Goal: Information Seeking & Learning: Find specific fact

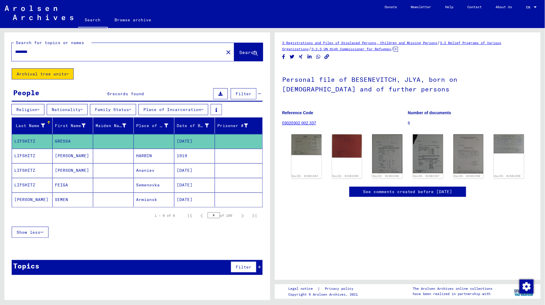
drag, startPoint x: 40, startPoint y: 52, endPoint x: 1, endPoint y: 52, distance: 39.7
click at [0, 52] on div "Search for topics or names ******** close Search Archival tree units People 6 r…" at bounding box center [136, 164] width 273 height 272
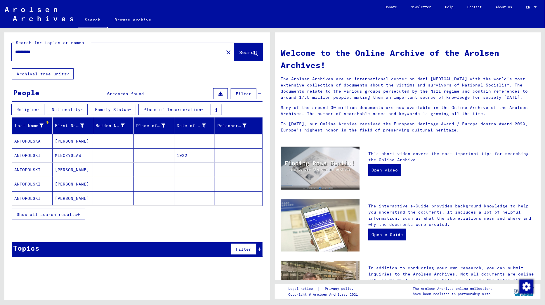
click at [25, 52] on input "**********" at bounding box center [116, 52] width 202 height 6
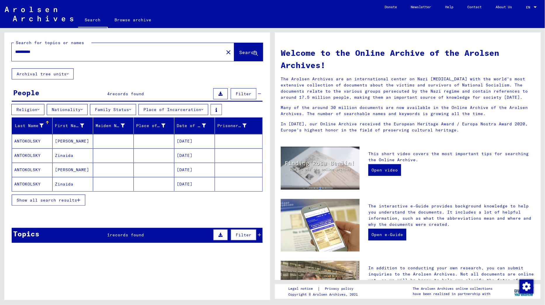
click at [80, 139] on mat-cell "[PERSON_NAME]" at bounding box center [73, 141] width 41 height 14
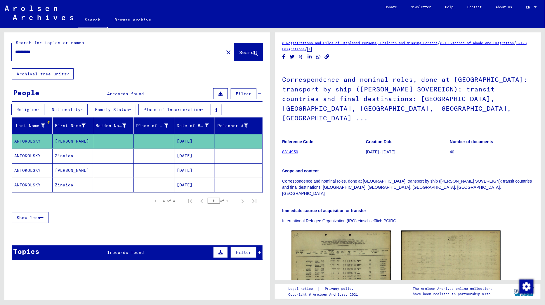
click at [27, 52] on input "**********" at bounding box center [117, 52] width 205 height 6
click at [43, 54] on input "**********" at bounding box center [117, 52] width 205 height 6
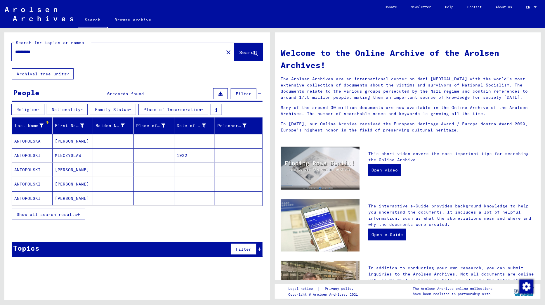
click at [81, 197] on mat-cell "[PERSON_NAME]" at bounding box center [73, 198] width 41 height 14
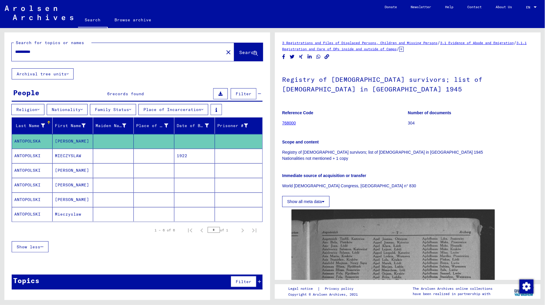
click at [114, 212] on mat-cell at bounding box center [113, 214] width 41 height 14
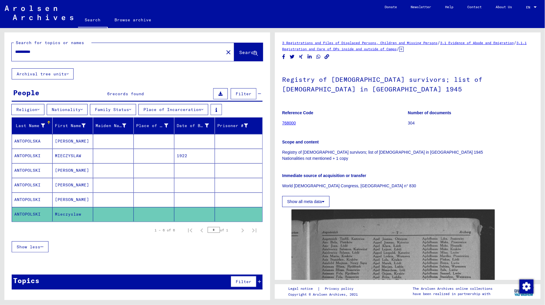
click at [103, 172] on mat-cell at bounding box center [113, 170] width 41 height 14
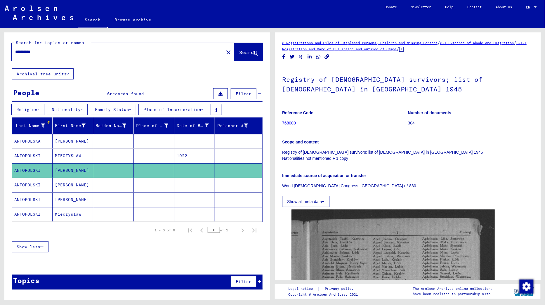
click at [105, 153] on mat-cell at bounding box center [113, 156] width 41 height 14
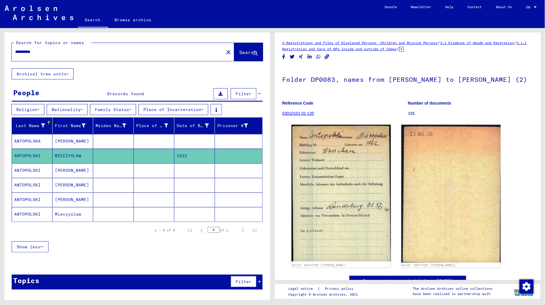
drag, startPoint x: 38, startPoint y: 51, endPoint x: 53, endPoint y: 51, distance: 15.5
click at [53, 51] on input "**********" at bounding box center [117, 52] width 205 height 6
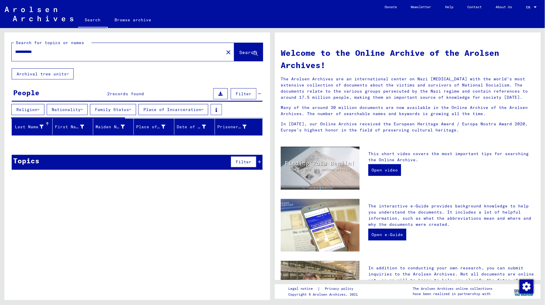
drag, startPoint x: 38, startPoint y: 53, endPoint x: 71, endPoint y: 53, distance: 32.4
click at [71, 53] on input "**********" at bounding box center [116, 52] width 202 height 6
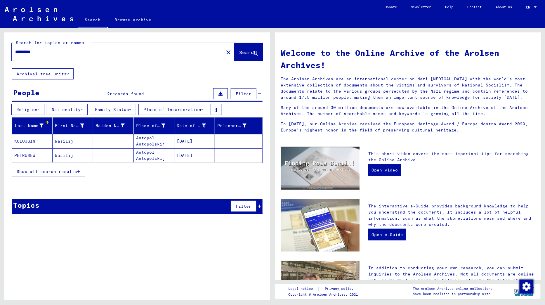
drag, startPoint x: 46, startPoint y: 50, endPoint x: 0, endPoint y: 50, distance: 45.9
click at [0, 50] on div "**********" at bounding box center [136, 164] width 273 height 272
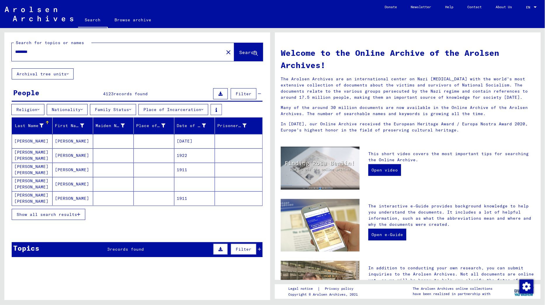
click at [67, 73] on icon at bounding box center [68, 74] width 2 height 4
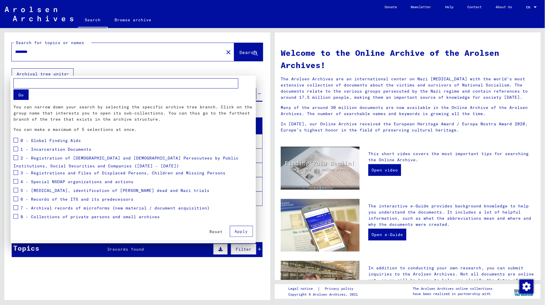
click at [28, 170] on span "3 - Registrations and Files of Displaced Persons, Children and Missing Persons" at bounding box center [122, 172] width 205 height 5
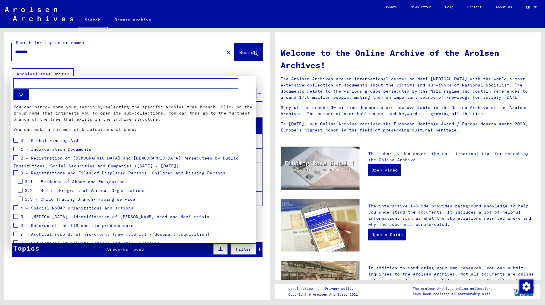
scroll to position [12, 0]
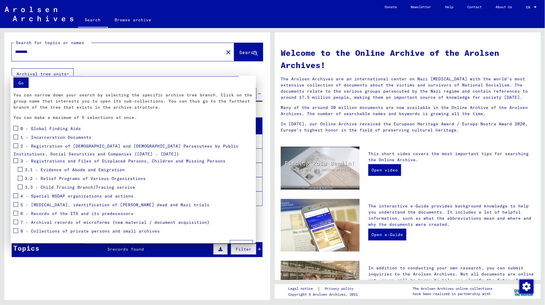
click at [37, 176] on span "3.2 - Relief Programs of Various Organizations" at bounding box center [85, 178] width 121 height 5
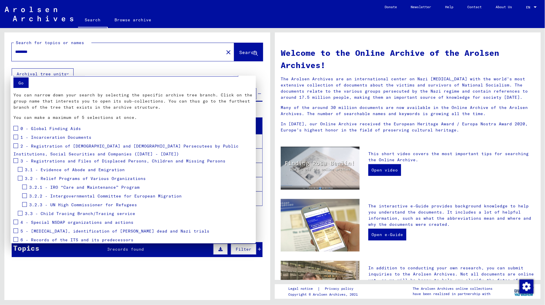
scroll to position [38, 0]
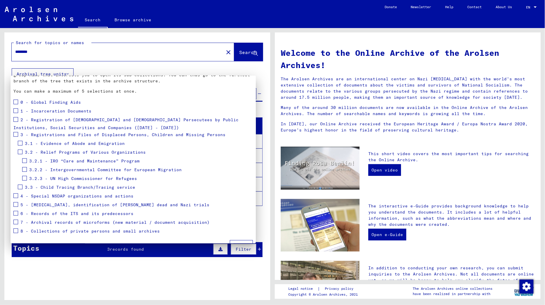
click at [45, 176] on span "3.2.3 - UN High Commissioner for Refugees" at bounding box center [83, 178] width 108 height 5
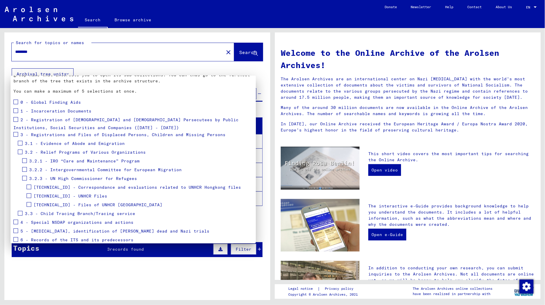
scroll to position [65, 0]
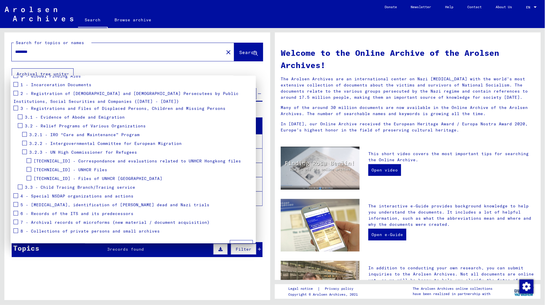
click at [29, 176] on span at bounding box center [29, 178] width 5 height 5
click at [243, 243] on span "Apply" at bounding box center [241, 245] width 13 height 5
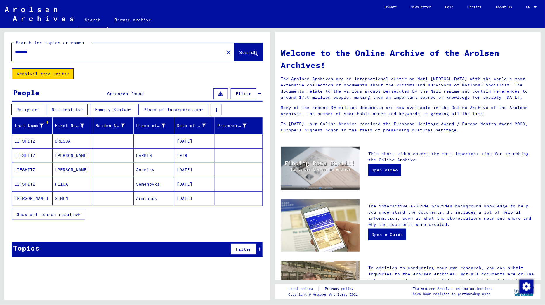
click at [63, 217] on button "Show all search results" at bounding box center [49, 214] width 74 height 11
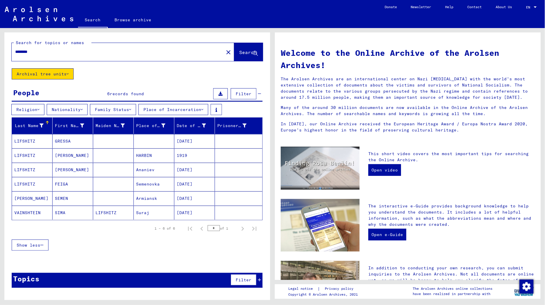
click at [21, 53] on input "********" at bounding box center [116, 52] width 202 height 6
click at [35, 54] on input "********" at bounding box center [116, 52] width 202 height 6
type input "********"
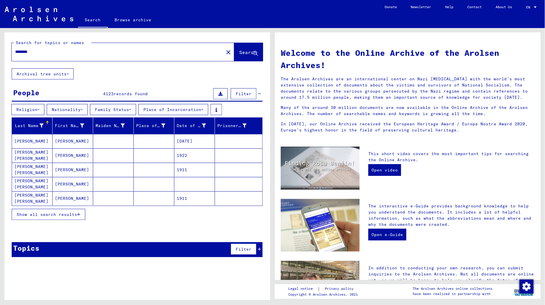
click at [74, 213] on span "Show all search results" at bounding box center [47, 214] width 60 height 5
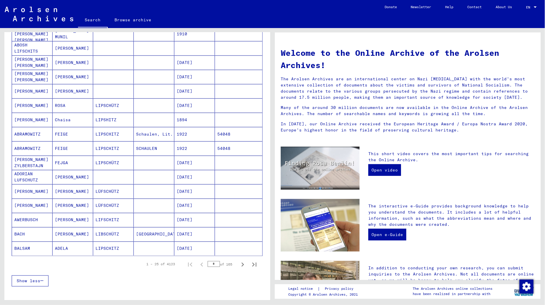
scroll to position [238, 0]
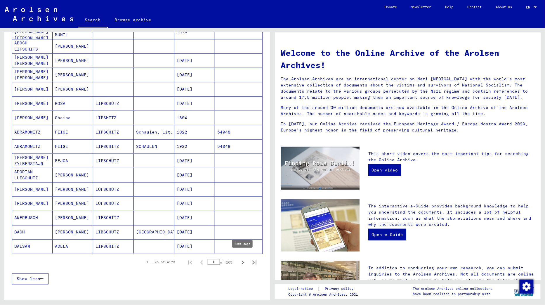
click at [242, 261] on icon "Next page" at bounding box center [243, 263] width 3 height 4
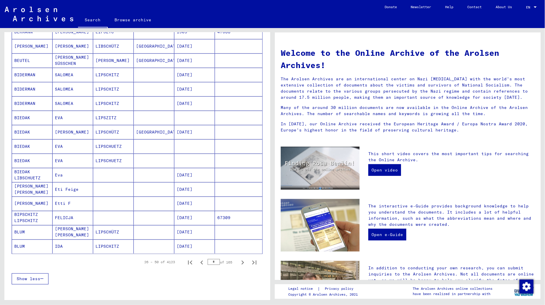
click at [242, 261] on icon "Next page" at bounding box center [243, 263] width 3 height 4
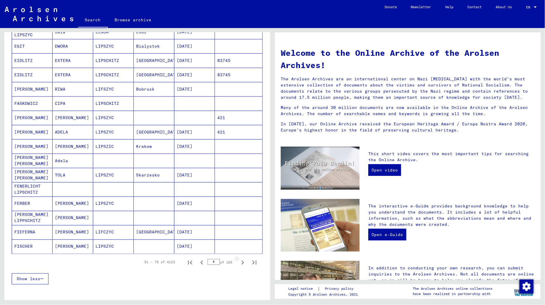
click at [242, 261] on icon "Next page" at bounding box center [243, 263] width 3 height 4
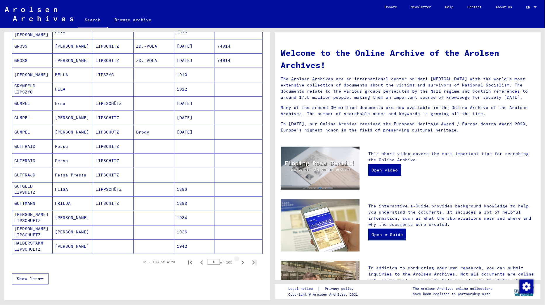
click at [242, 261] on icon "Next page" at bounding box center [243, 263] width 3 height 4
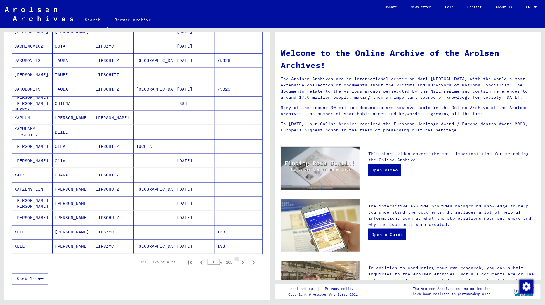
click at [242, 261] on icon "Next page" at bounding box center [243, 263] width 3 height 4
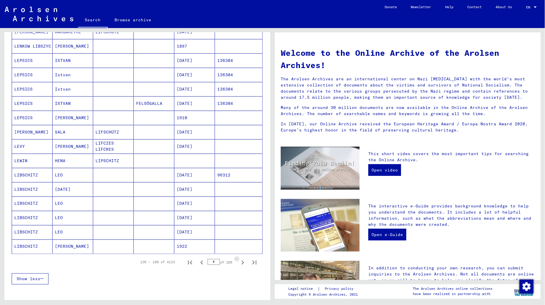
click at [242, 261] on icon "Next page" at bounding box center [243, 263] width 3 height 4
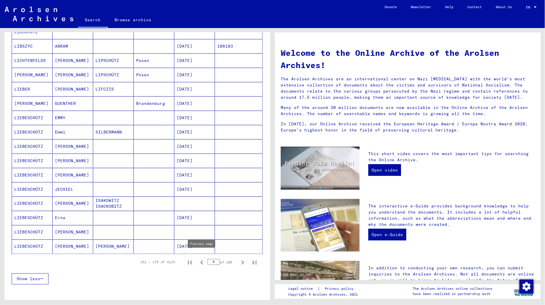
click at [203, 259] on icon "Previous page" at bounding box center [202, 262] width 8 height 8
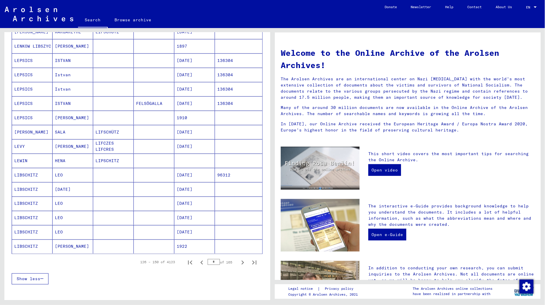
scroll to position [232, 0]
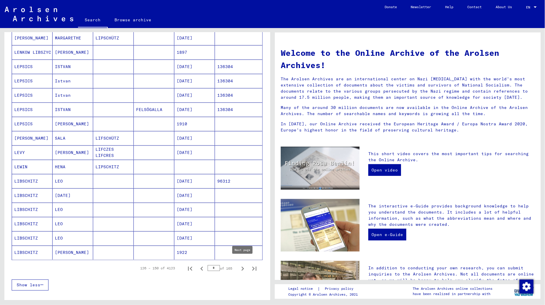
click at [244, 265] on icon "Next page" at bounding box center [243, 269] width 8 height 8
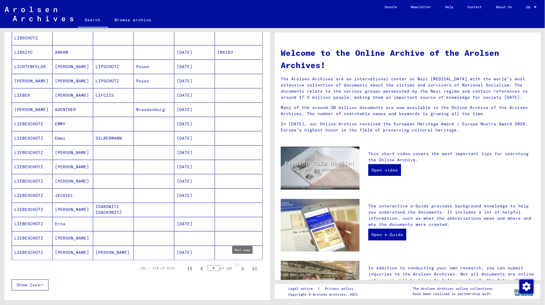
click at [242, 265] on icon "Next page" at bounding box center [243, 269] width 8 height 8
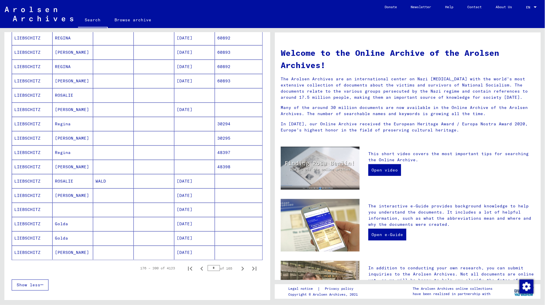
click at [242, 265] on icon "Next page" at bounding box center [243, 269] width 8 height 8
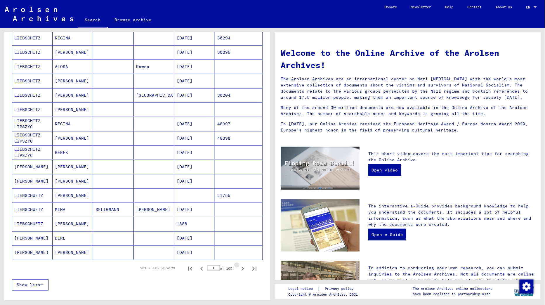
click at [242, 265] on icon "Next page" at bounding box center [243, 269] width 8 height 8
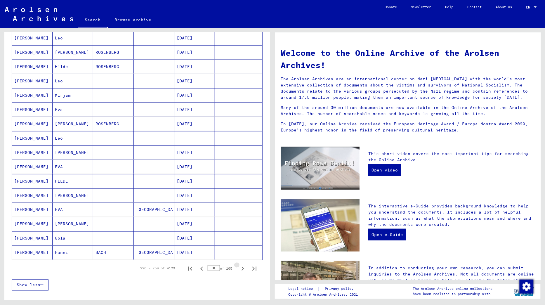
click at [242, 265] on icon "Next page" at bounding box center [243, 269] width 8 height 8
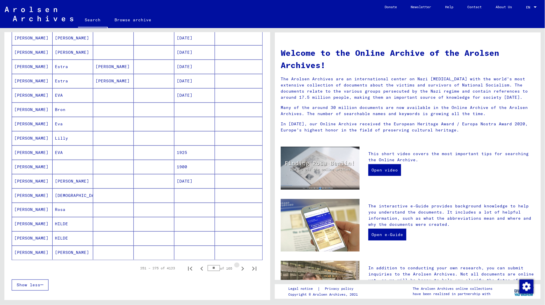
click at [242, 265] on icon "Next page" at bounding box center [243, 269] width 8 height 8
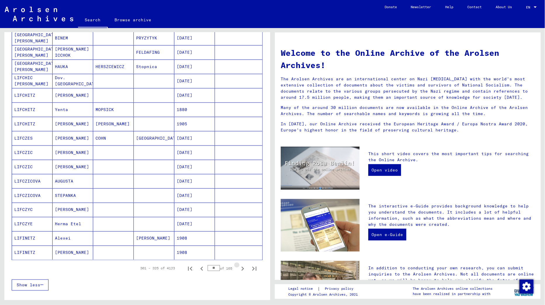
click at [242, 265] on icon "Next page" at bounding box center [243, 269] width 8 height 8
type input "**"
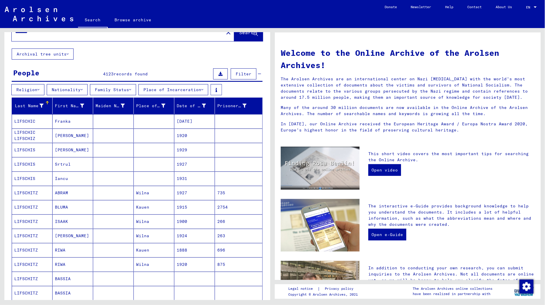
scroll to position [0, 0]
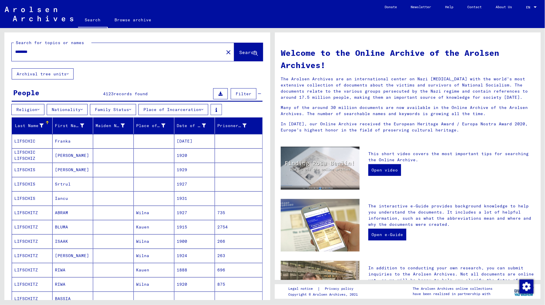
click at [261, 93] on icon at bounding box center [259, 94] width 3 height 4
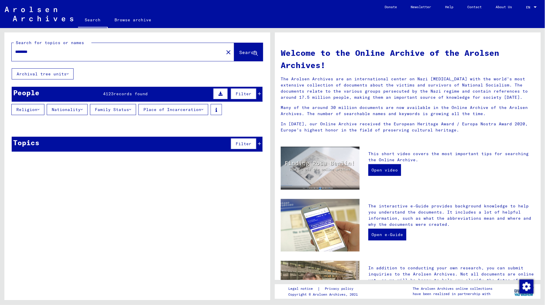
click at [261, 93] on icon at bounding box center [259, 94] width 3 height 4
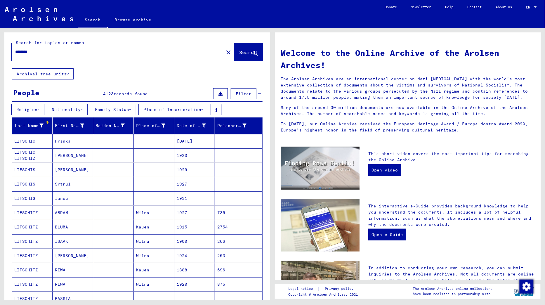
click at [244, 93] on span "Filter" at bounding box center [244, 93] width 16 height 5
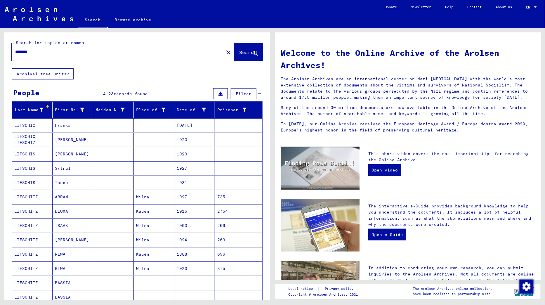
click at [244, 93] on span "Filter" at bounding box center [244, 93] width 16 height 5
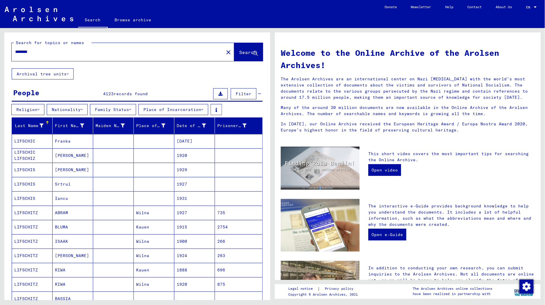
click at [70, 75] on button "Archival tree units" at bounding box center [43, 73] width 62 height 11
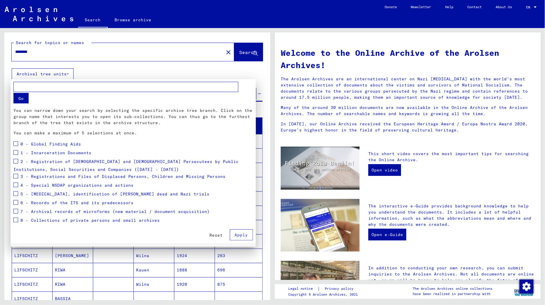
click at [27, 174] on span "3 - Registrations and Files of Displaced Persons, Children and Missing Persons" at bounding box center [122, 176] width 205 height 5
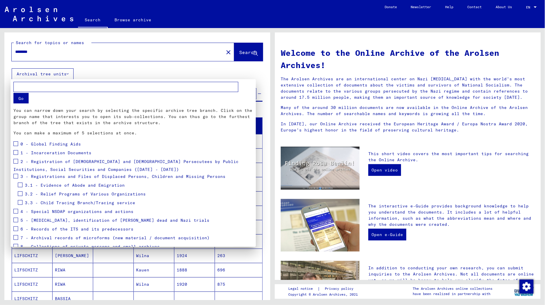
scroll to position [12, 0]
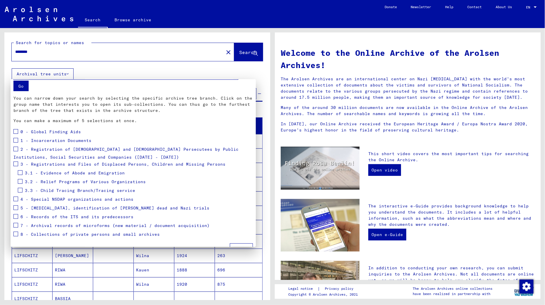
click at [36, 188] on span "3.3 - Child Tracing Branch/Tracing service" at bounding box center [80, 190] width 110 height 5
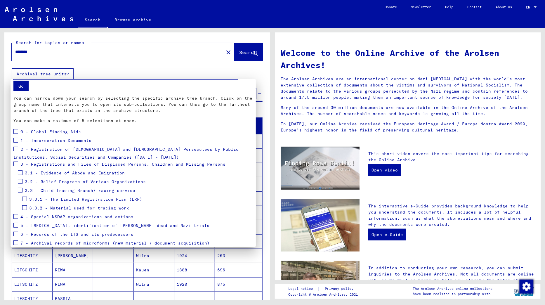
click at [35, 179] on span "3.2 - Relief Programs of Various Organizations" at bounding box center [85, 181] width 121 height 5
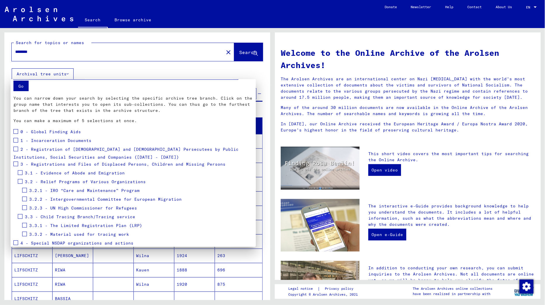
click at [45, 205] on span "3.2.3 - UN High Commissioner for Refugees" at bounding box center [83, 207] width 108 height 5
click at [30, 232] on span at bounding box center [29, 234] width 5 height 5
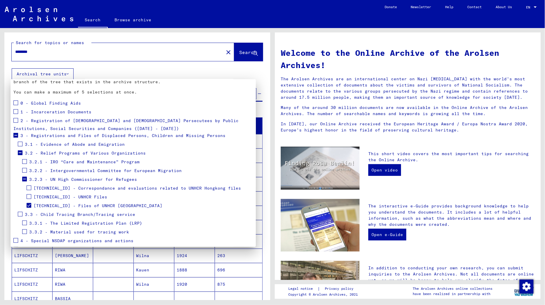
scroll to position [82, 0]
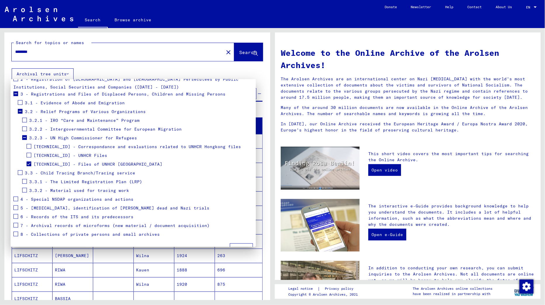
click at [239, 243] on button "Apply" at bounding box center [241, 248] width 23 height 11
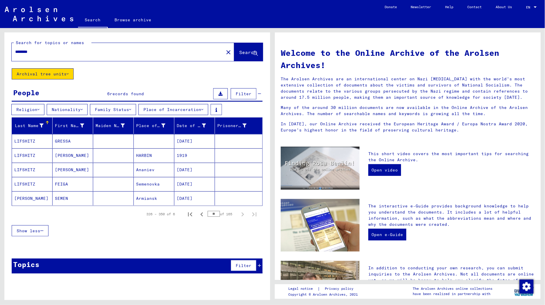
click at [122, 159] on mat-cell at bounding box center [113, 155] width 41 height 14
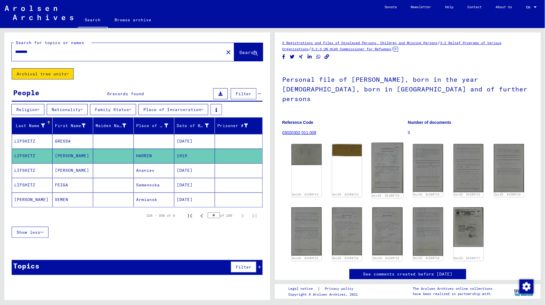
click at [381, 150] on img at bounding box center [388, 168] width 32 height 51
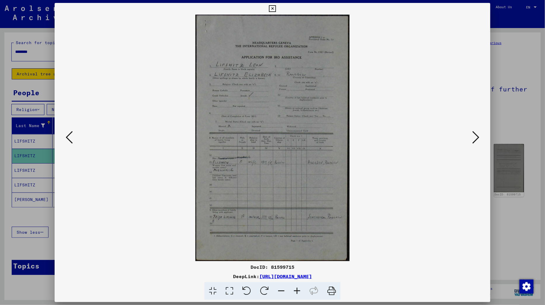
click at [472, 139] on icon at bounding box center [475, 137] width 7 height 14
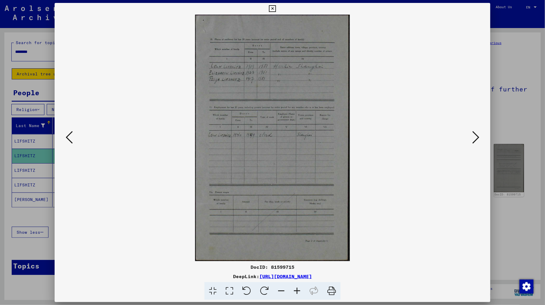
click at [472, 139] on icon at bounding box center [475, 137] width 7 height 14
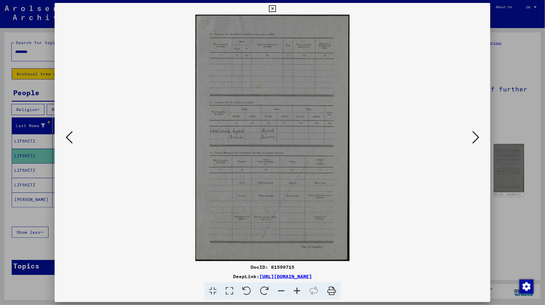
click at [472, 139] on icon at bounding box center [475, 137] width 7 height 14
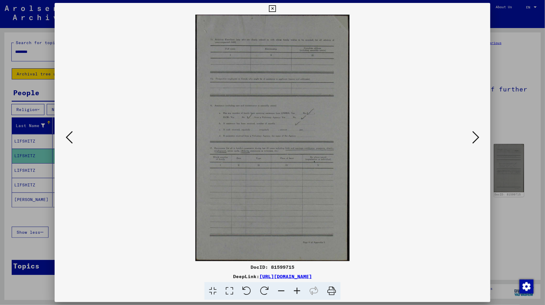
click at [276, 8] on icon at bounding box center [272, 8] width 7 height 7
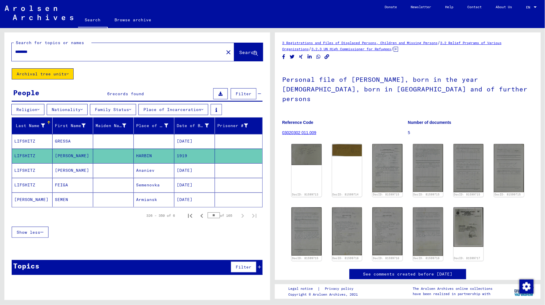
click at [100, 138] on mat-cell at bounding box center [113, 141] width 41 height 14
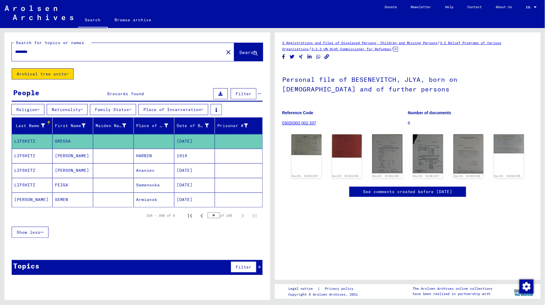
click at [78, 186] on mat-cell "FEIGA" at bounding box center [73, 185] width 41 height 14
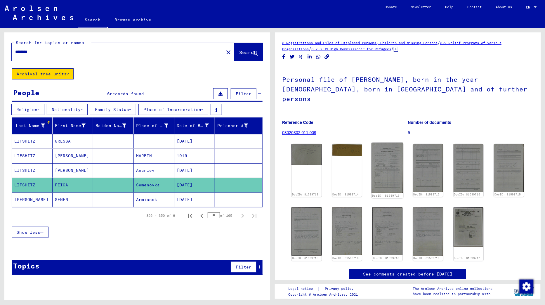
click at [380, 150] on img at bounding box center [388, 168] width 32 height 51
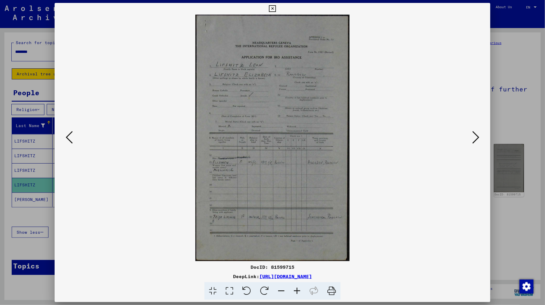
click at [481, 136] on button at bounding box center [476, 137] width 11 height 17
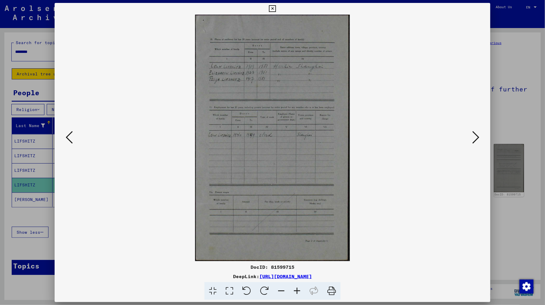
click at [481, 136] on button at bounding box center [476, 137] width 11 height 17
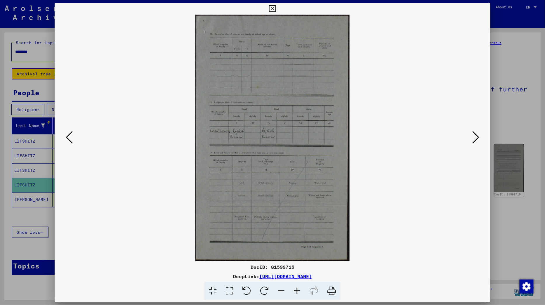
click at [276, 10] on icon at bounding box center [272, 8] width 7 height 7
